Goal: Task Accomplishment & Management: Complete application form

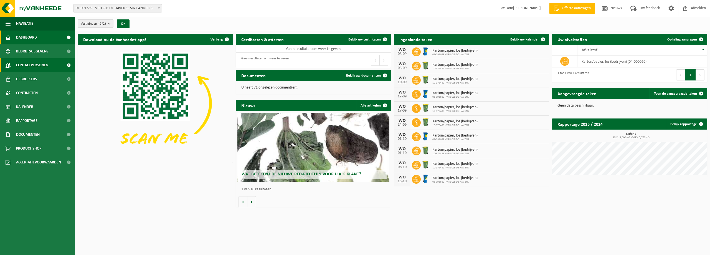
click at [36, 68] on span "Contactpersonen" at bounding box center [32, 65] width 32 height 14
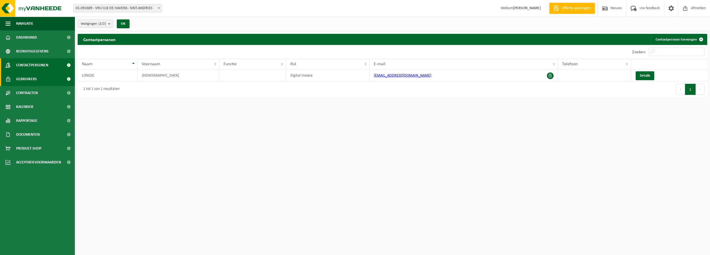
click at [26, 78] on span "Gebruikers" at bounding box center [26, 79] width 21 height 14
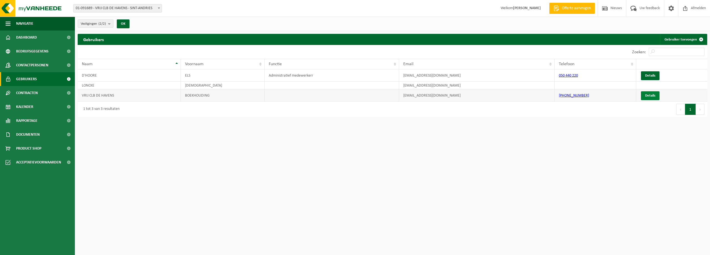
click at [654, 93] on link "Details" at bounding box center [650, 95] width 19 height 9
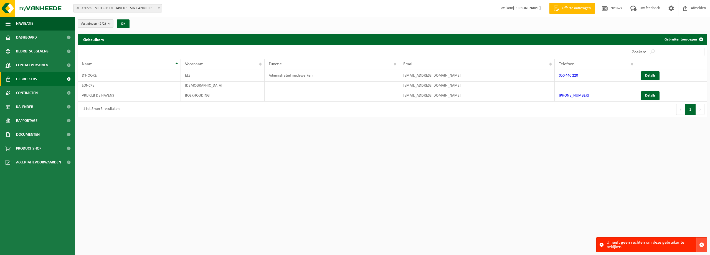
click at [701, 245] on span "button" at bounding box center [701, 244] width 5 height 5
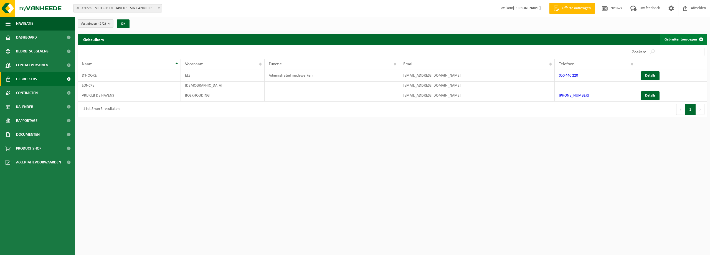
click at [678, 39] on link "Gebruiker toevoegen" at bounding box center [683, 39] width 47 height 11
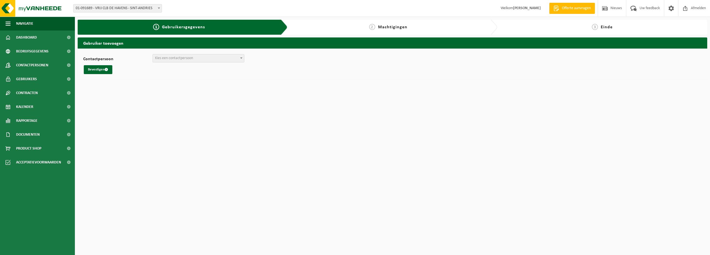
click at [241, 60] on span at bounding box center [241, 57] width 6 height 7
select select "0"
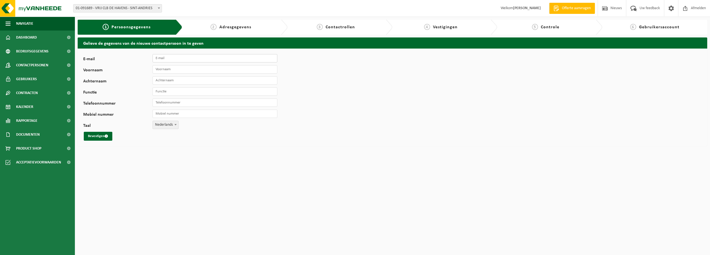
click at [168, 59] on input "E-mail" at bounding box center [214, 58] width 125 height 8
type input "[PERSON_NAME][EMAIL_ADDRESS][DOMAIN_NAME]"
type input "Nathalie"
type input "Broeckaert"
type input "Administratief medewerker"
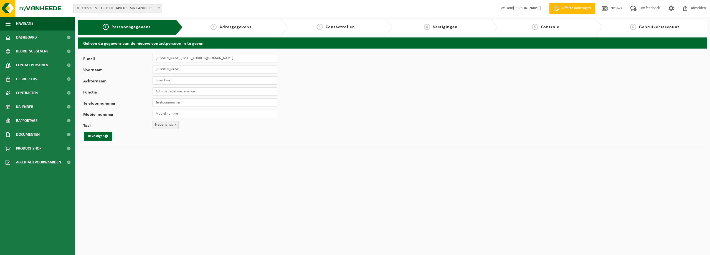
click at [178, 103] on input "Telefoonnummer" at bounding box center [214, 102] width 125 height 8
type input "0490"
click at [182, 113] on input "Mobiel nummer" at bounding box center [214, 113] width 125 height 8
type input "[PHONE_NUMBER]"
click at [175, 103] on input "0490" at bounding box center [214, 102] width 125 height 8
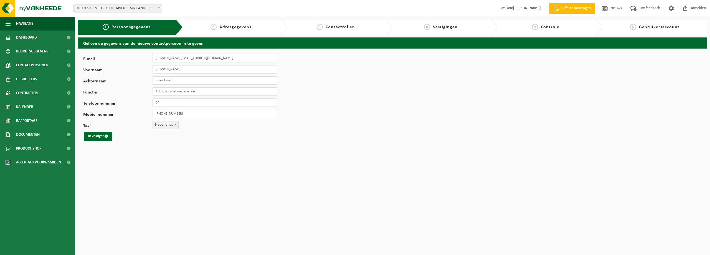
type input "0"
type input "[PHONE_NUMBER]"
click at [102, 136] on button "Bevestigen" at bounding box center [98, 136] width 29 height 9
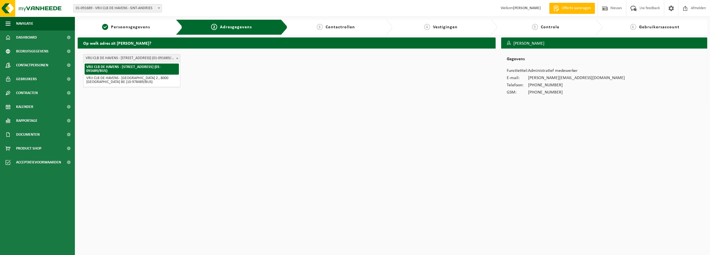
click at [174, 57] on span "VRIJ CLB DE HAVENS - [STREET_ADDRESS] (01-091689/BUS)" at bounding box center [131, 58] width 96 height 8
click at [176, 58] on b at bounding box center [177, 57] width 2 height 1
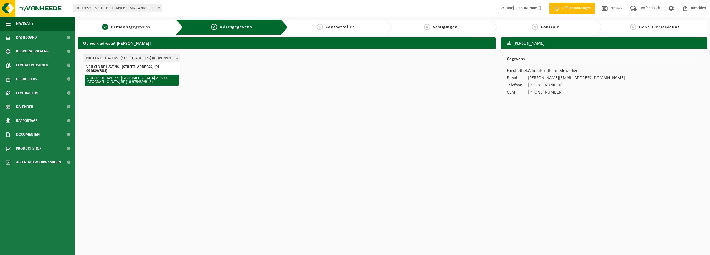
select select "612583"
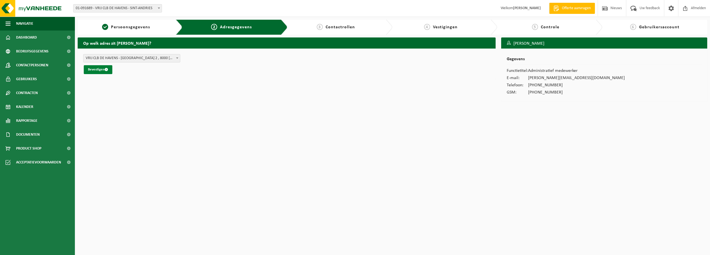
click at [98, 70] on button "Bevestigen" at bounding box center [98, 69] width 29 height 9
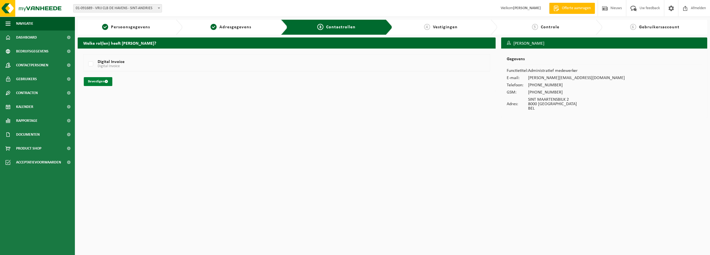
click at [93, 82] on button "Bevestigen" at bounding box center [98, 81] width 29 height 9
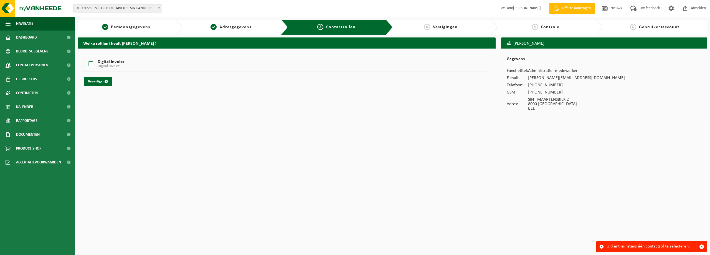
click at [90, 64] on label "Digital Invoice Digital Invoice" at bounding box center [268, 64] width 363 height 8
click at [86, 57] on input "Digital Invoice Digital Invoice" at bounding box center [86, 57] width 0 height 0
checkbox input "true"
click at [91, 82] on button "Bevestigen" at bounding box center [98, 81] width 29 height 9
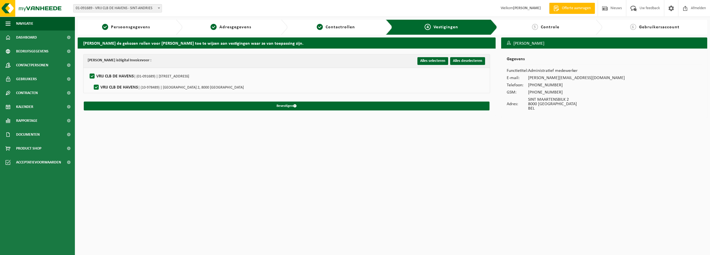
click at [97, 86] on label"] "VRIJ CLB DE HAVENS | (10-978489) | SINT MAARTENSBILK 2, 8000 BRUGGE" at bounding box center [168, 87] width 151 height 8
click at [92, 80] on input "VRIJ CLB DE HAVENS | (10-978489) | SINT MAARTENSBILK 2, 8000 BRUGGE" at bounding box center [91, 80] width 0 height 0
checkbox input "false"
click at [91, 76] on label"] "VRIJ CLB DE HAVENS | (01-091689) | LEGEWEG 83A, 8200 SINT-ANDRIES" at bounding box center [138, 76] width 101 height 8
click at [88, 69] on input "VRIJ CLB DE HAVENS | (01-091689) | LEGEWEG 83A, 8200 SINT-ANDRIES" at bounding box center [87, 69] width 0 height 0
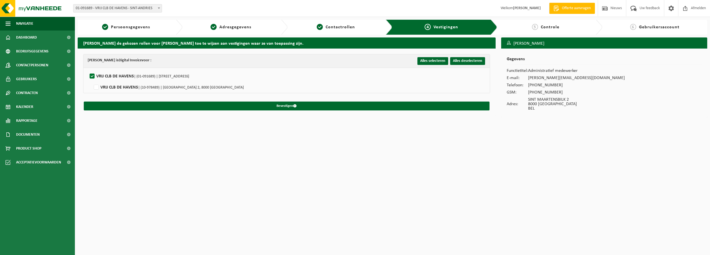
checkbox input "false"
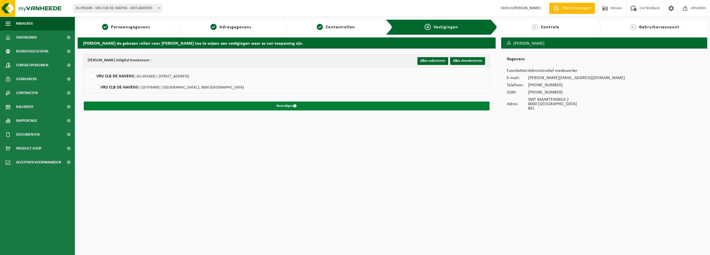
click at [284, 106] on button "Bevestigen" at bounding box center [286, 105] width 405 height 9
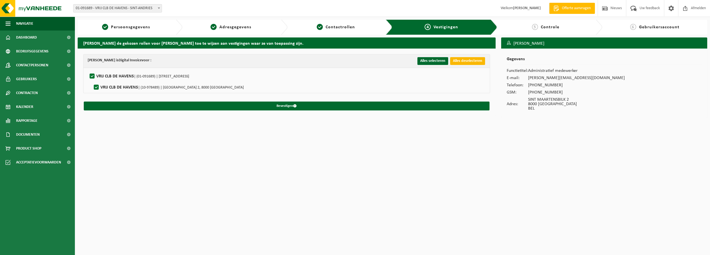
click at [468, 61] on button "Alles deselecteren" at bounding box center [467, 61] width 35 height 8
checkbox input "false"
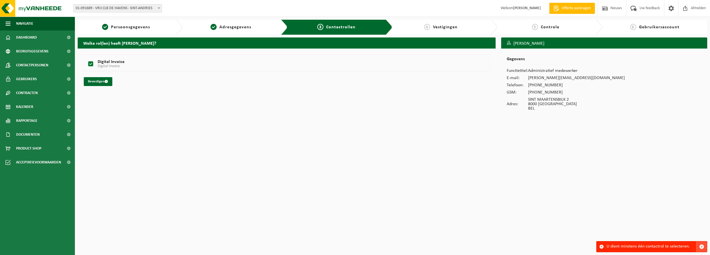
click at [701, 245] on span "button" at bounding box center [701, 246] width 5 height 5
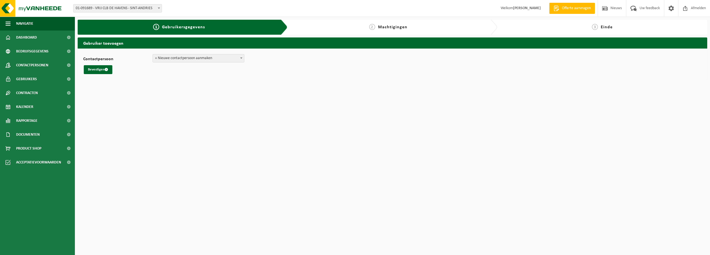
select select "0"
click at [697, 9] on span "Afmelden" at bounding box center [698, 8] width 18 height 16
